Goal: Transaction & Acquisition: Book appointment/travel/reservation

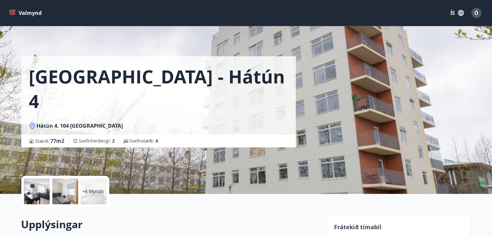
click at [13, 11] on icon "menu" at bounding box center [12, 13] width 6 height 6
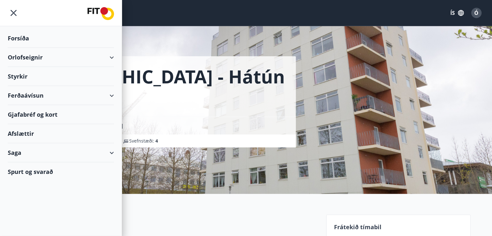
click at [17, 38] on div "Forsíða" at bounding box center [61, 38] width 106 height 19
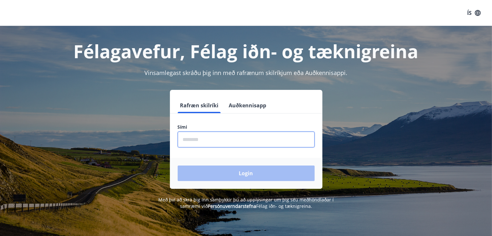
click at [204, 138] on input "phone" at bounding box center [246, 139] width 137 height 16
type input "********"
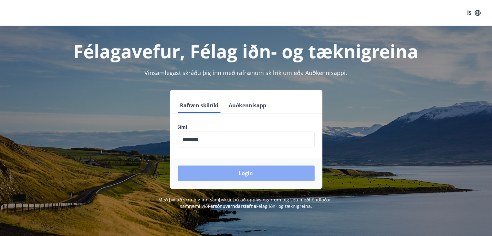
click at [235, 177] on button "Login" at bounding box center [246, 172] width 137 height 15
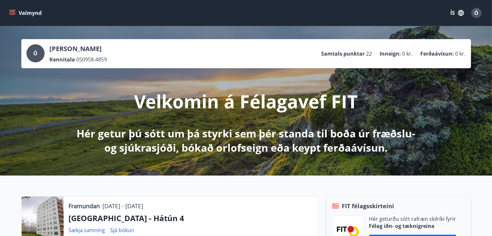
click at [12, 10] on icon "menu" at bounding box center [12, 10] width 7 height 1
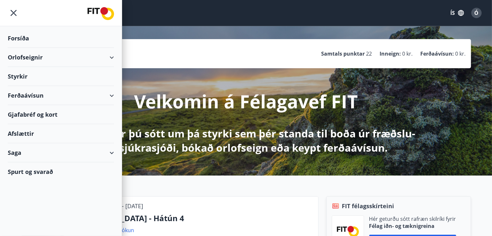
click at [23, 53] on div "Orlofseignir" at bounding box center [61, 57] width 106 height 19
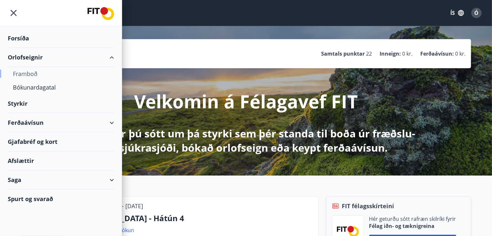
click at [25, 70] on div "Framboð" at bounding box center [61, 74] width 96 height 14
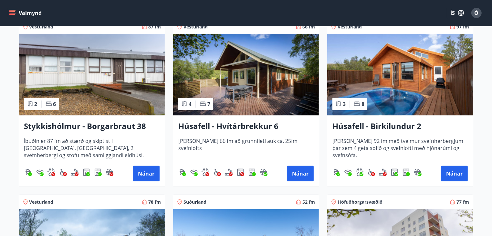
scroll to position [355, 0]
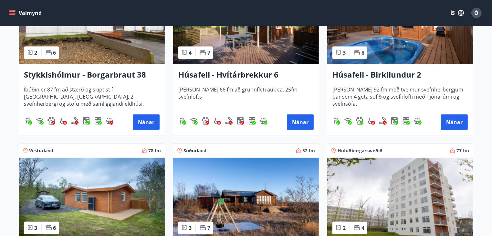
click at [371, 183] on img at bounding box center [400, 198] width 146 height 81
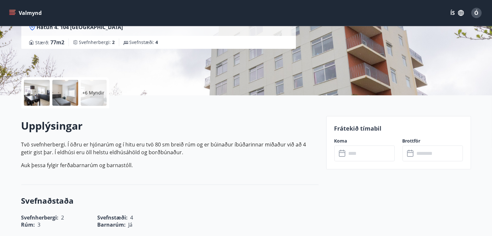
scroll to position [194, 0]
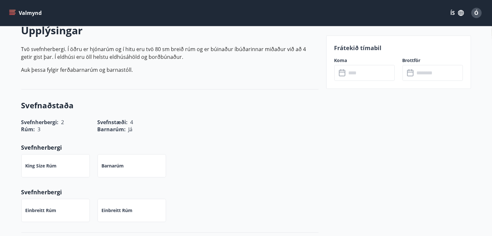
click at [342, 72] on icon at bounding box center [343, 73] width 8 height 8
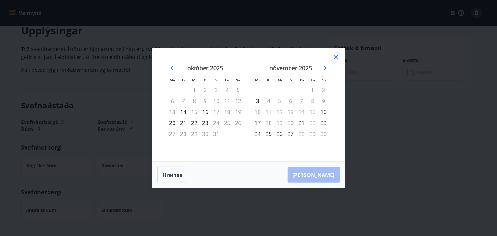
click at [335, 57] on icon at bounding box center [336, 57] width 8 height 8
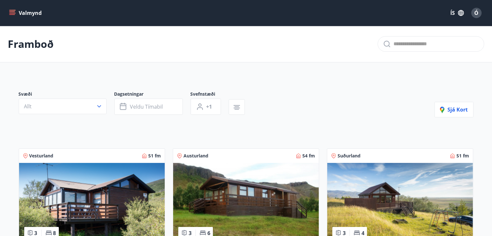
click at [12, 13] on icon "menu" at bounding box center [12, 13] width 6 height 6
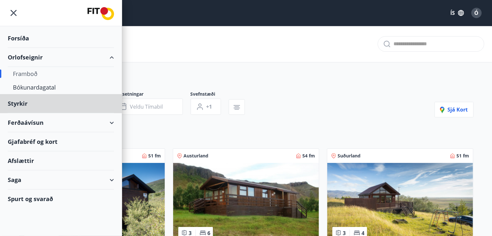
click at [17, 41] on div "Forsíða" at bounding box center [61, 38] width 106 height 19
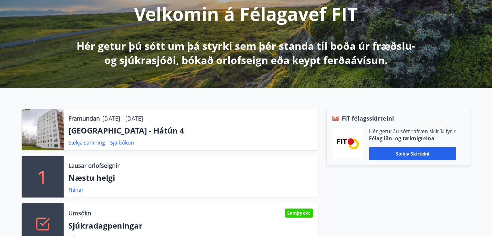
scroll to position [161, 0]
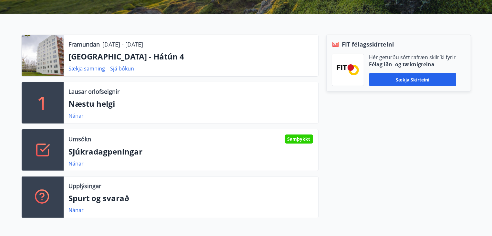
click at [73, 116] on link "Nánar" at bounding box center [76, 115] width 15 height 7
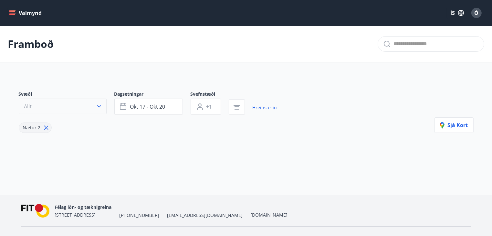
type input "*"
